Goal: Transaction & Acquisition: Purchase product/service

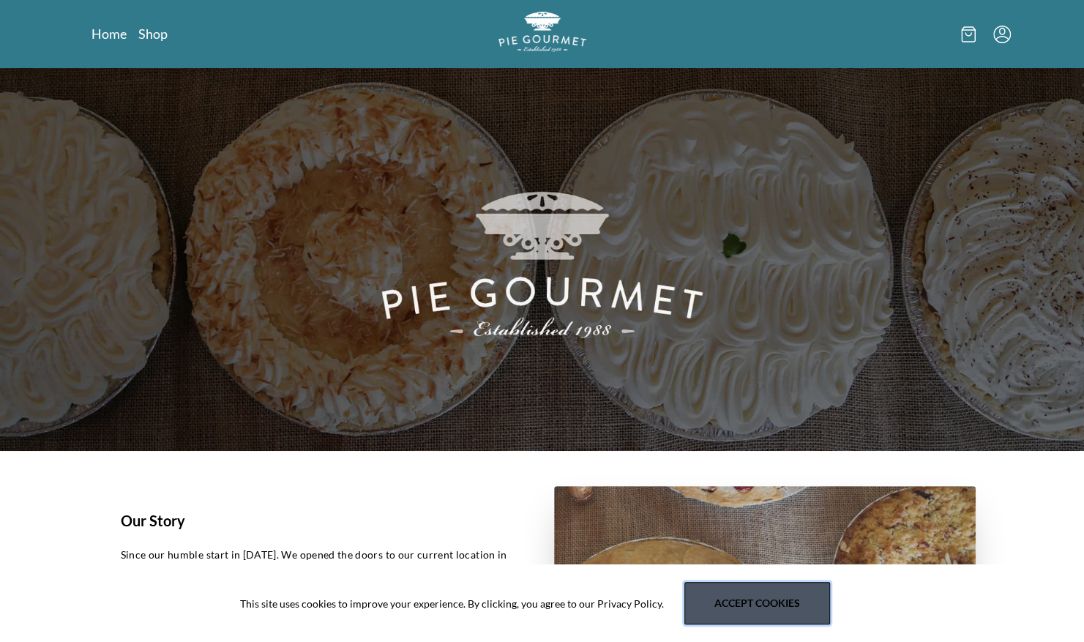
click at [755, 620] on button "Accept cookies" at bounding box center [757, 603] width 146 height 42
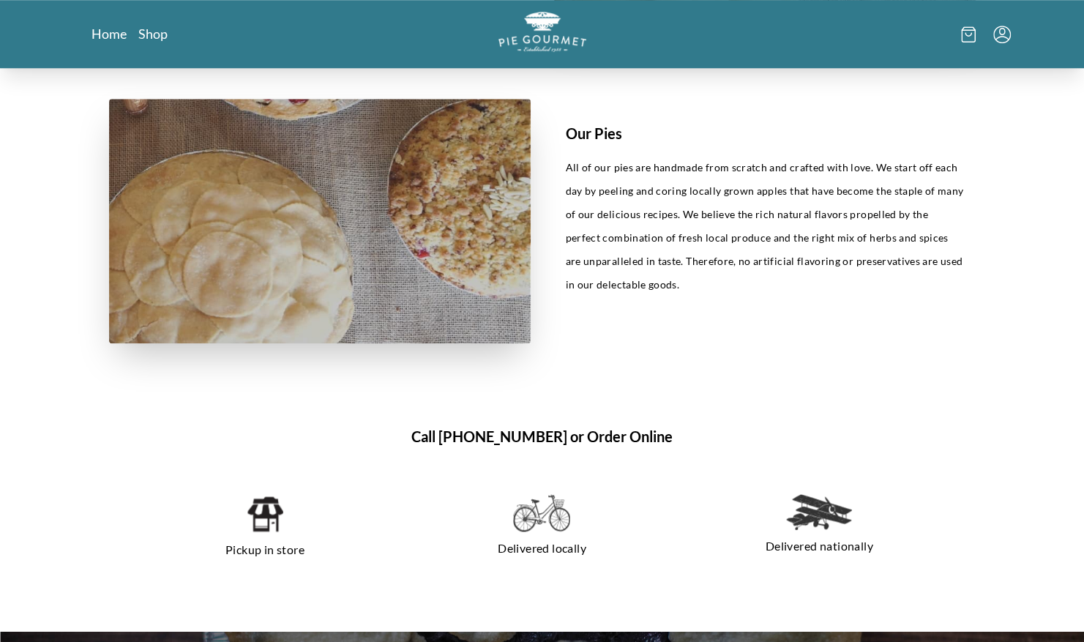
scroll to position [705, 0]
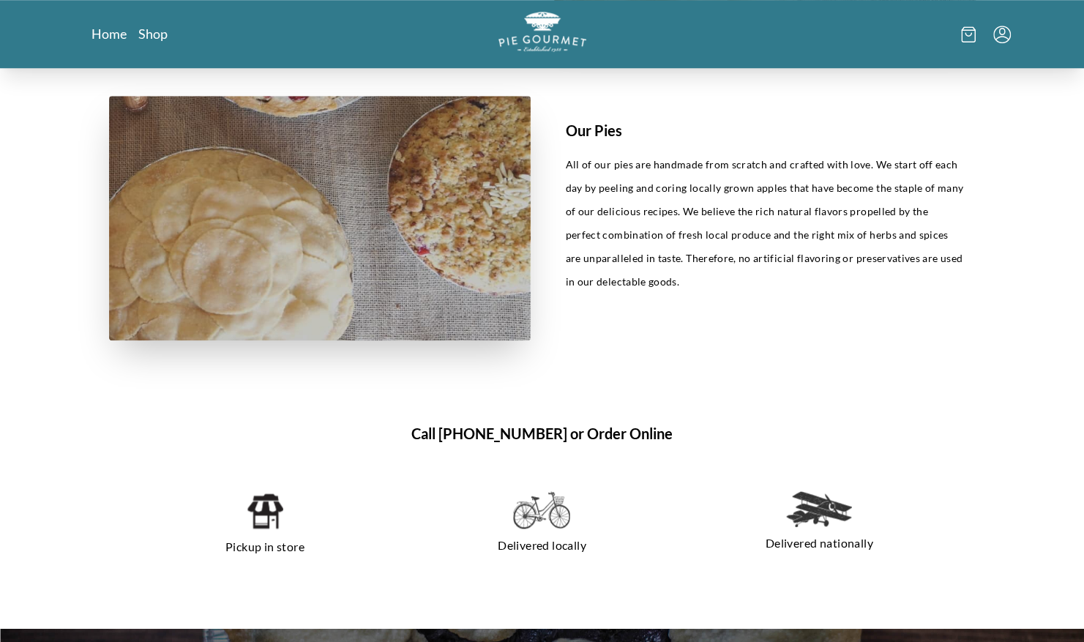
click at [269, 528] on img at bounding box center [264, 511] width 37 height 40
click at [550, 512] on img at bounding box center [541, 510] width 57 height 38
click at [270, 509] on img at bounding box center [264, 511] width 37 height 40
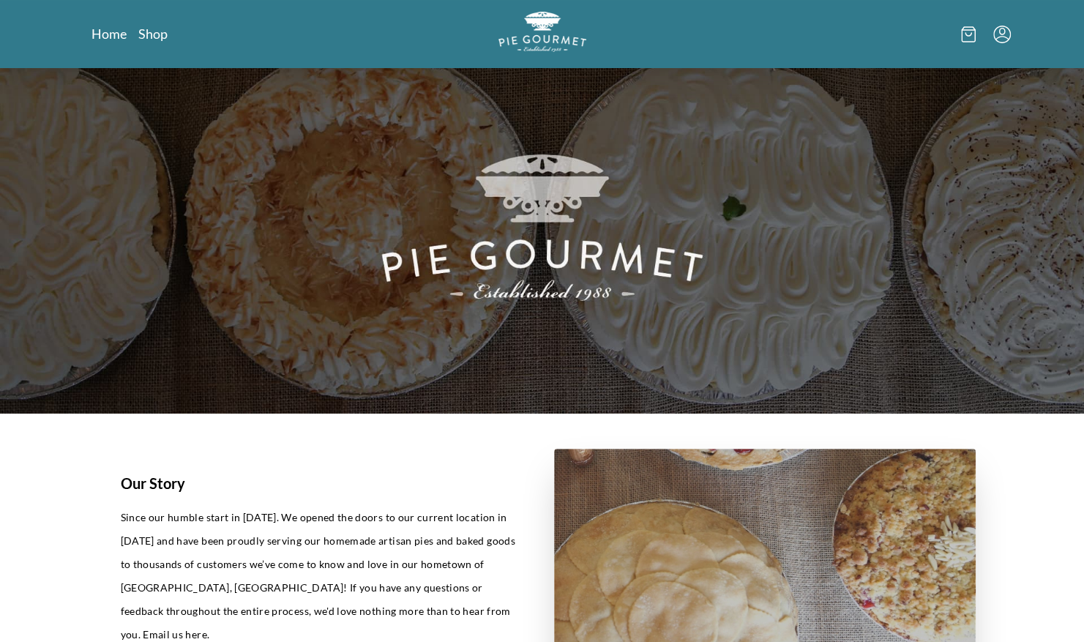
scroll to position [0, 0]
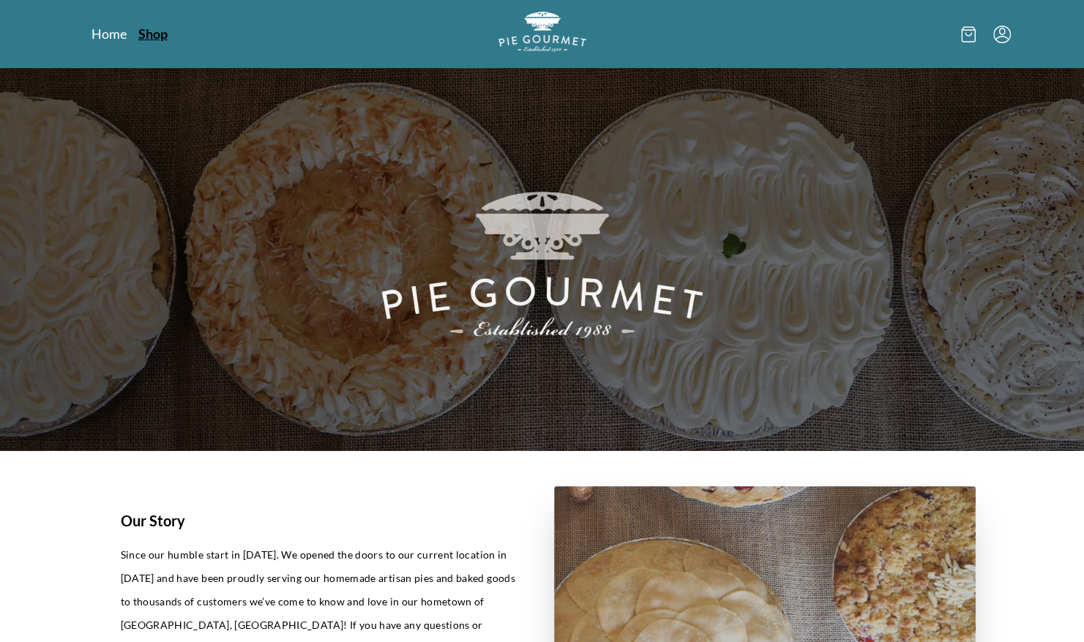
click at [156, 34] on link "Shop" at bounding box center [152, 34] width 29 height 18
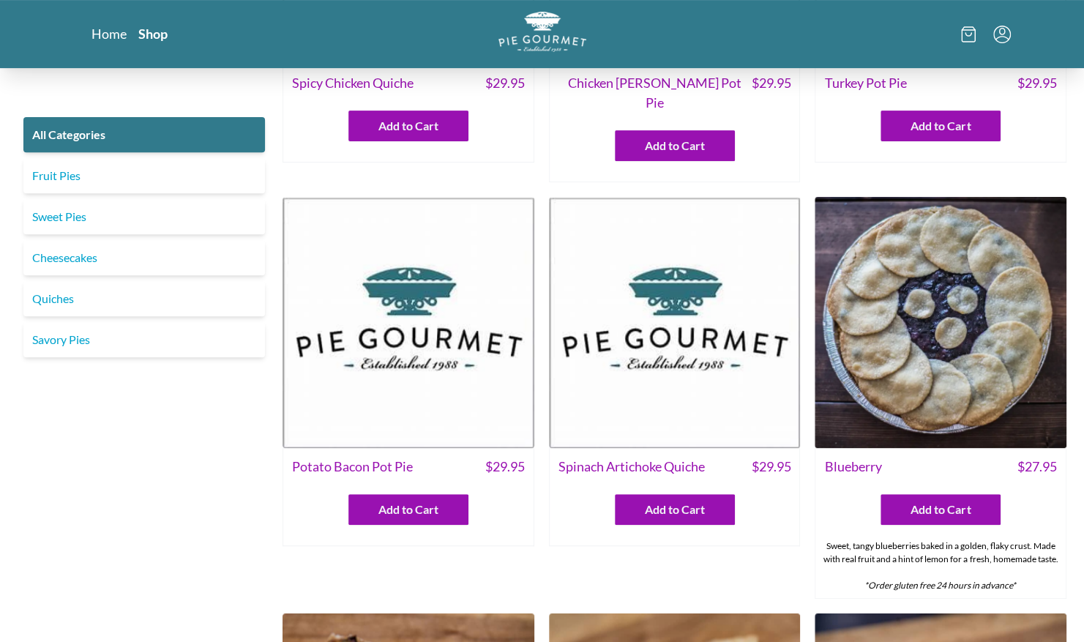
scroll to position [233, 0]
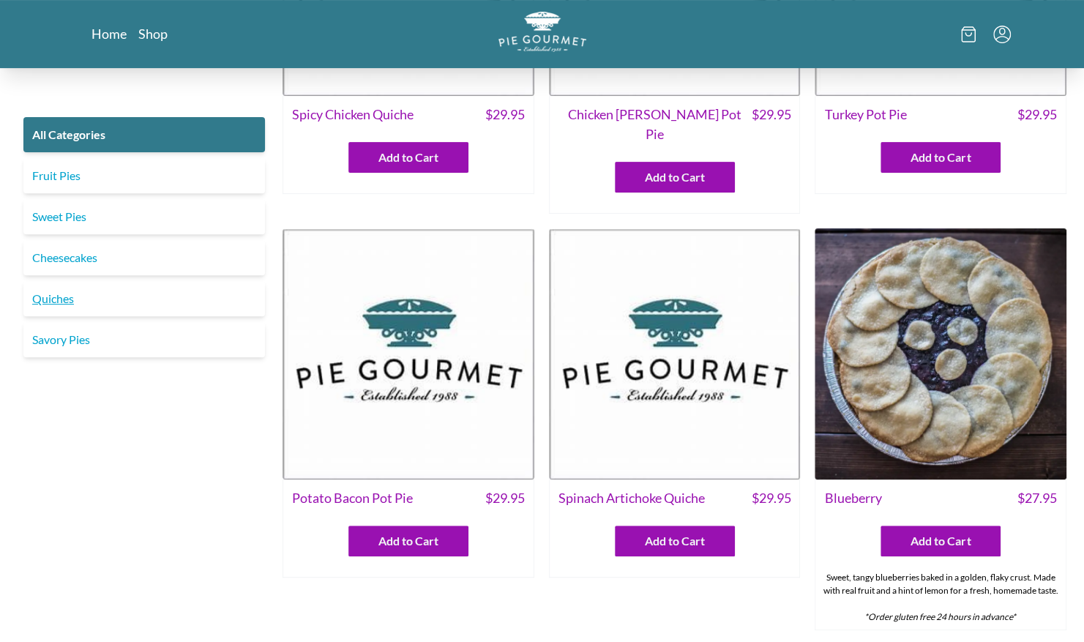
click at [59, 303] on link "Quiches" at bounding box center [143, 298] width 241 height 35
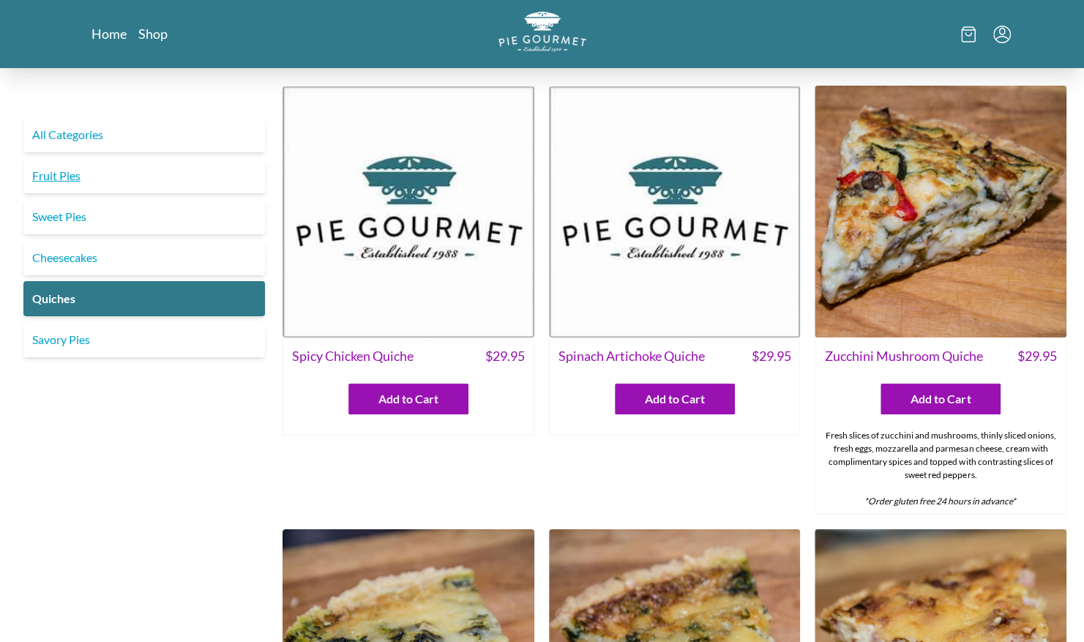
click at [78, 170] on link "Fruit Pies" at bounding box center [143, 175] width 241 height 35
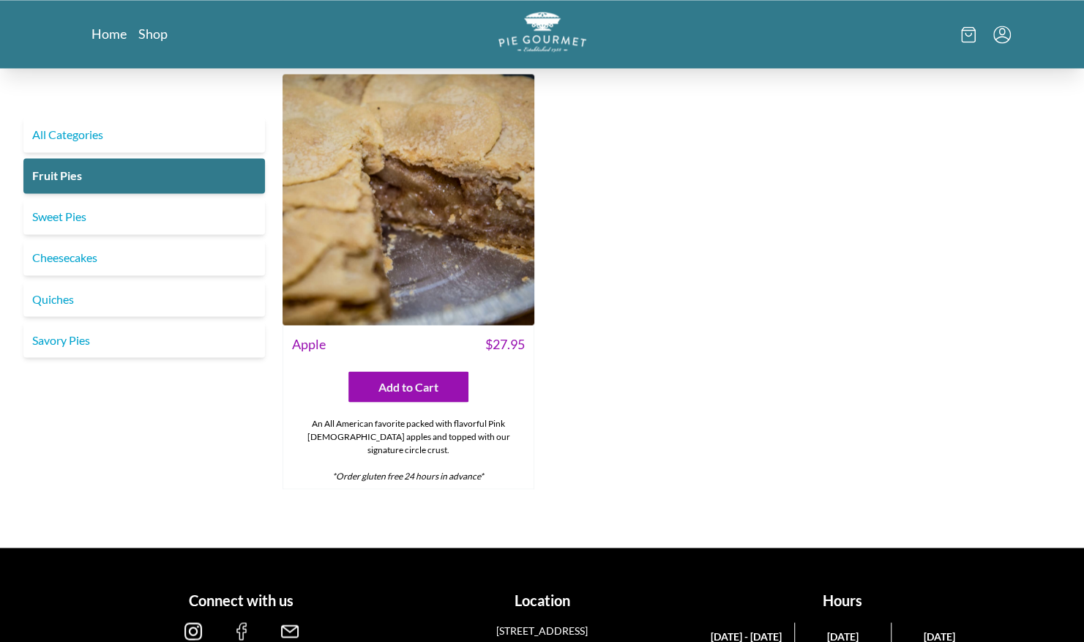
scroll to position [1367, 0]
